Goal: Task Accomplishment & Management: Use online tool/utility

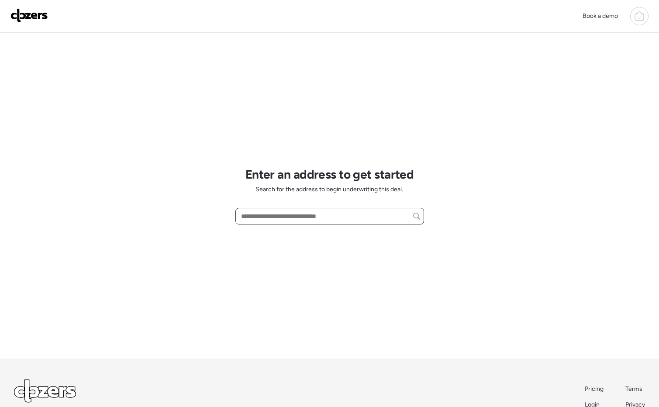
click at [260, 218] on input "text" at bounding box center [329, 216] width 181 height 12
paste input "**********"
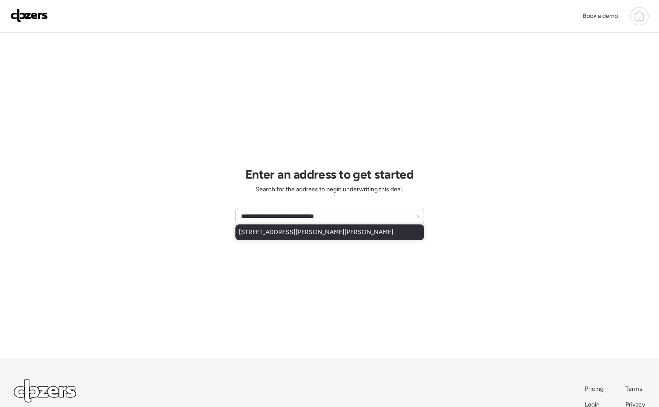
click at [294, 233] on span "[STREET_ADDRESS][PERSON_NAME][PERSON_NAME]" at bounding box center [316, 232] width 155 height 9
type input "**********"
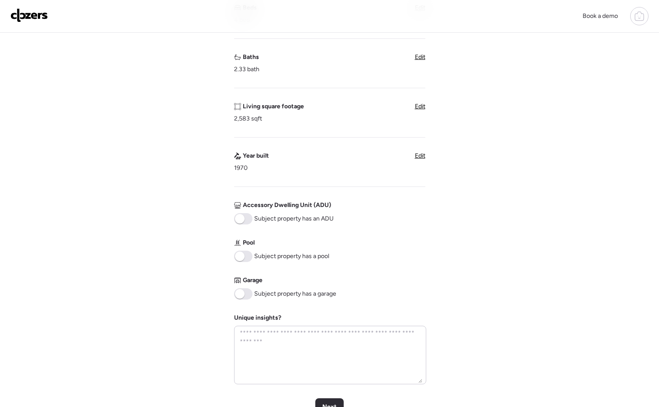
scroll to position [204, 0]
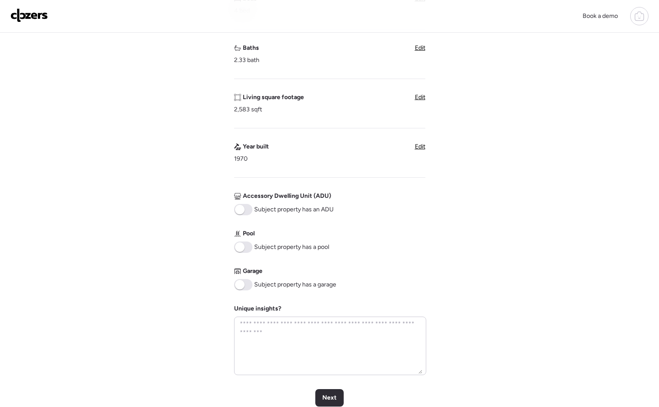
click at [238, 245] on span at bounding box center [240, 248] width 10 height 10
click at [243, 284] on span at bounding box center [240, 285] width 10 height 10
click at [337, 399] on div "Next" at bounding box center [329, 397] width 28 height 17
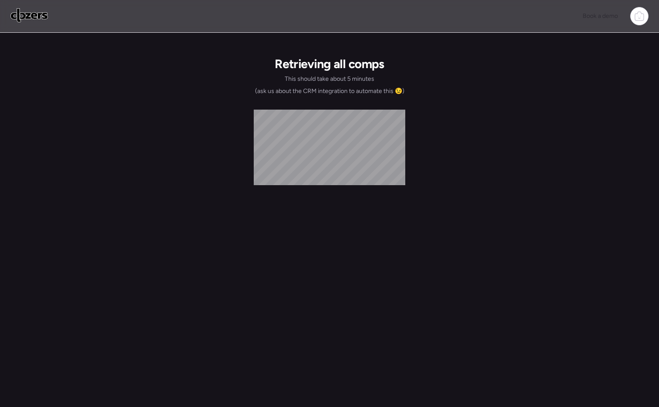
scroll to position [0, 0]
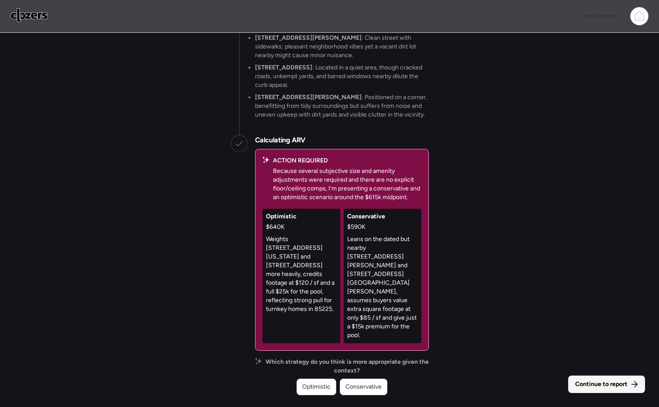
click at [615, 386] on span "Continue to report" at bounding box center [601, 384] width 52 height 9
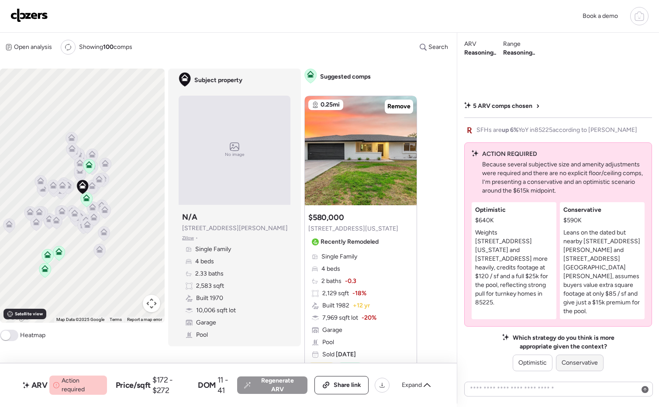
click at [567, 364] on span "Conservative" at bounding box center [580, 363] width 36 height 9
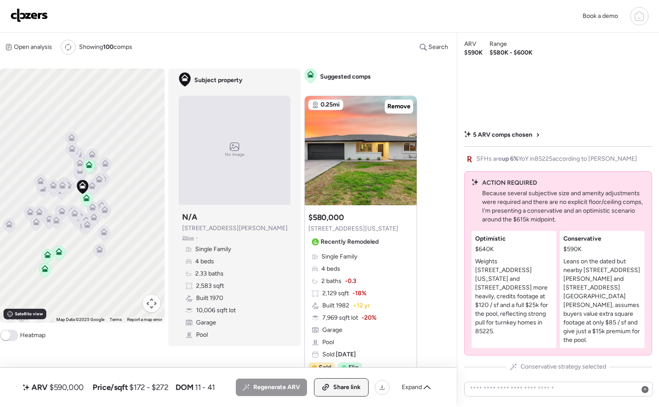
click at [335, 391] on span "Share link" at bounding box center [347, 387] width 28 height 9
click at [31, 17] on img at bounding box center [29, 15] width 38 height 14
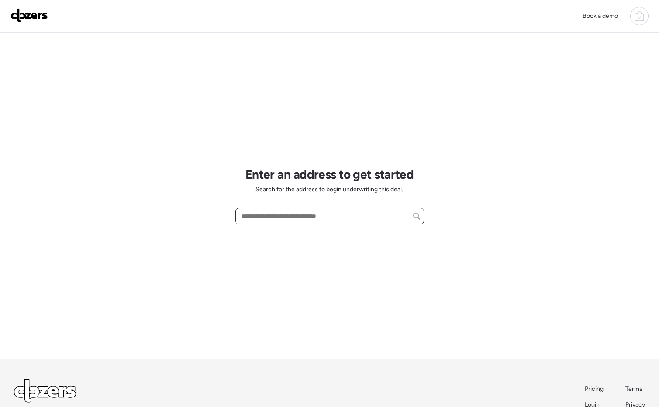
click at [254, 215] on input "text" at bounding box center [329, 216] width 181 height 12
paste input "**********"
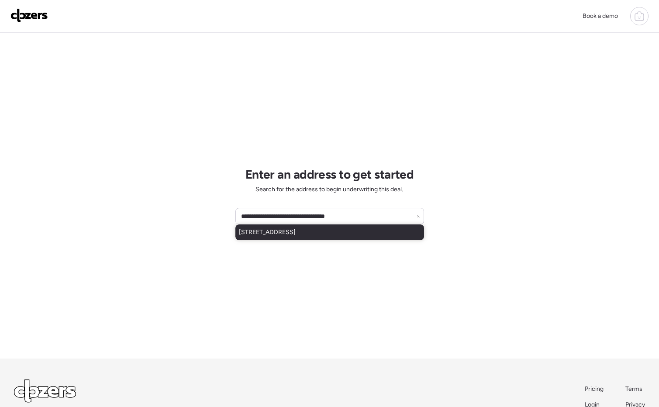
click at [291, 234] on span "3105 N Carriage Ln, Chandler, AZ, 85224" at bounding box center [267, 232] width 57 height 9
type input "**********"
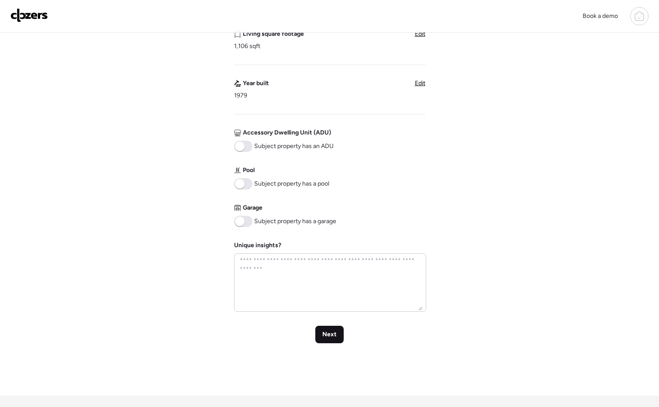
click at [326, 333] on span "Next" at bounding box center [329, 334] width 14 height 9
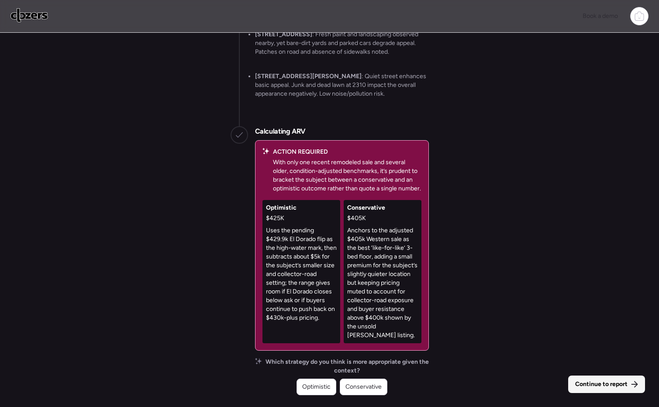
click at [624, 383] on span "Continue to report" at bounding box center [601, 384] width 52 height 9
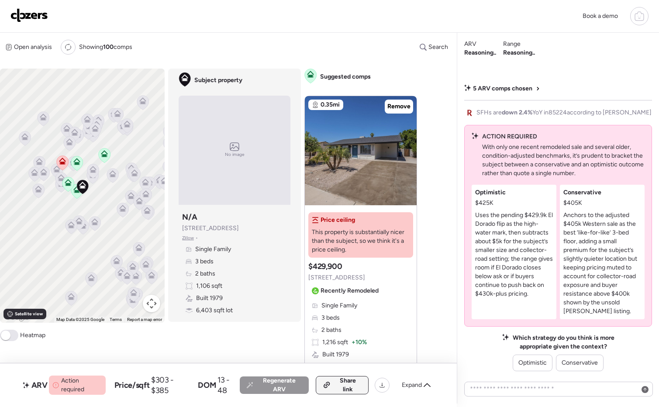
click at [336, 381] on span "Share link" at bounding box center [347, 385] width 27 height 17
click at [577, 362] on span "Conservative" at bounding box center [580, 363] width 36 height 9
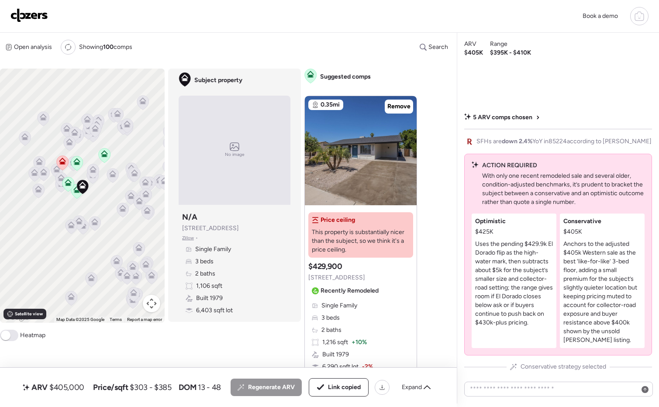
click at [20, 18] on img at bounding box center [29, 15] width 38 height 14
